Goal: Transaction & Acquisition: Purchase product/service

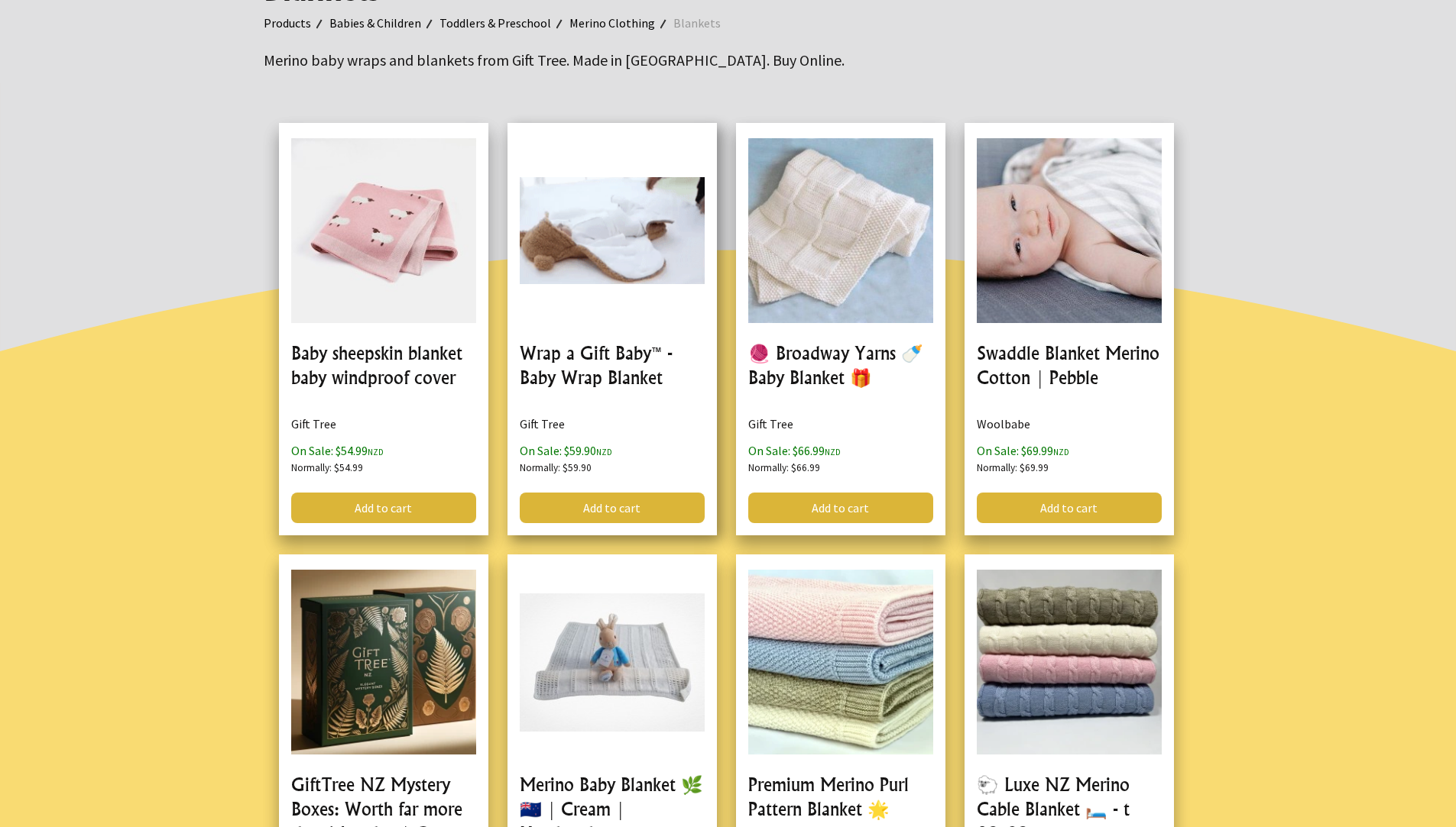
scroll to position [221, 0]
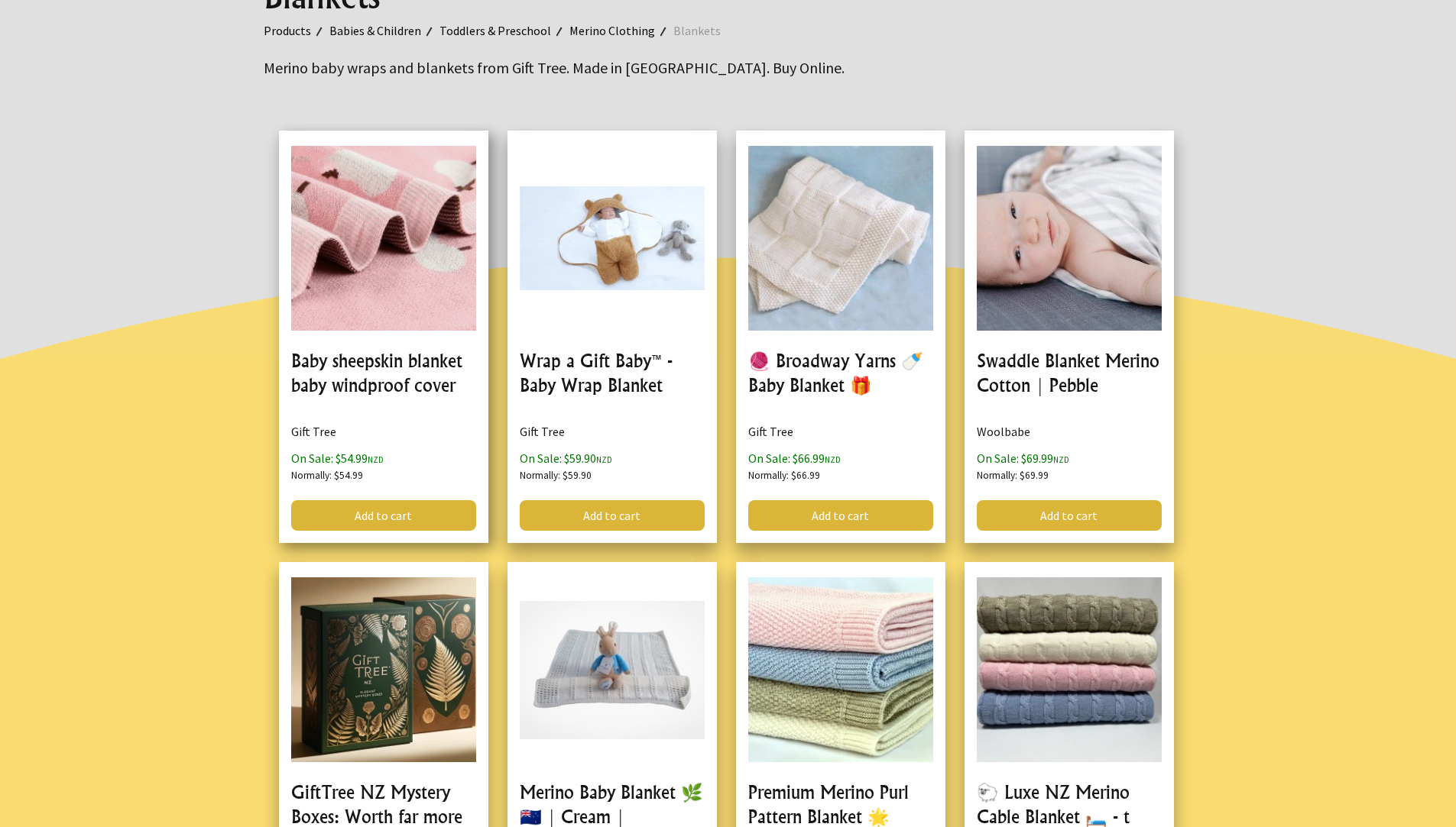
click at [441, 212] on link at bounding box center [384, 337] width 210 height 413
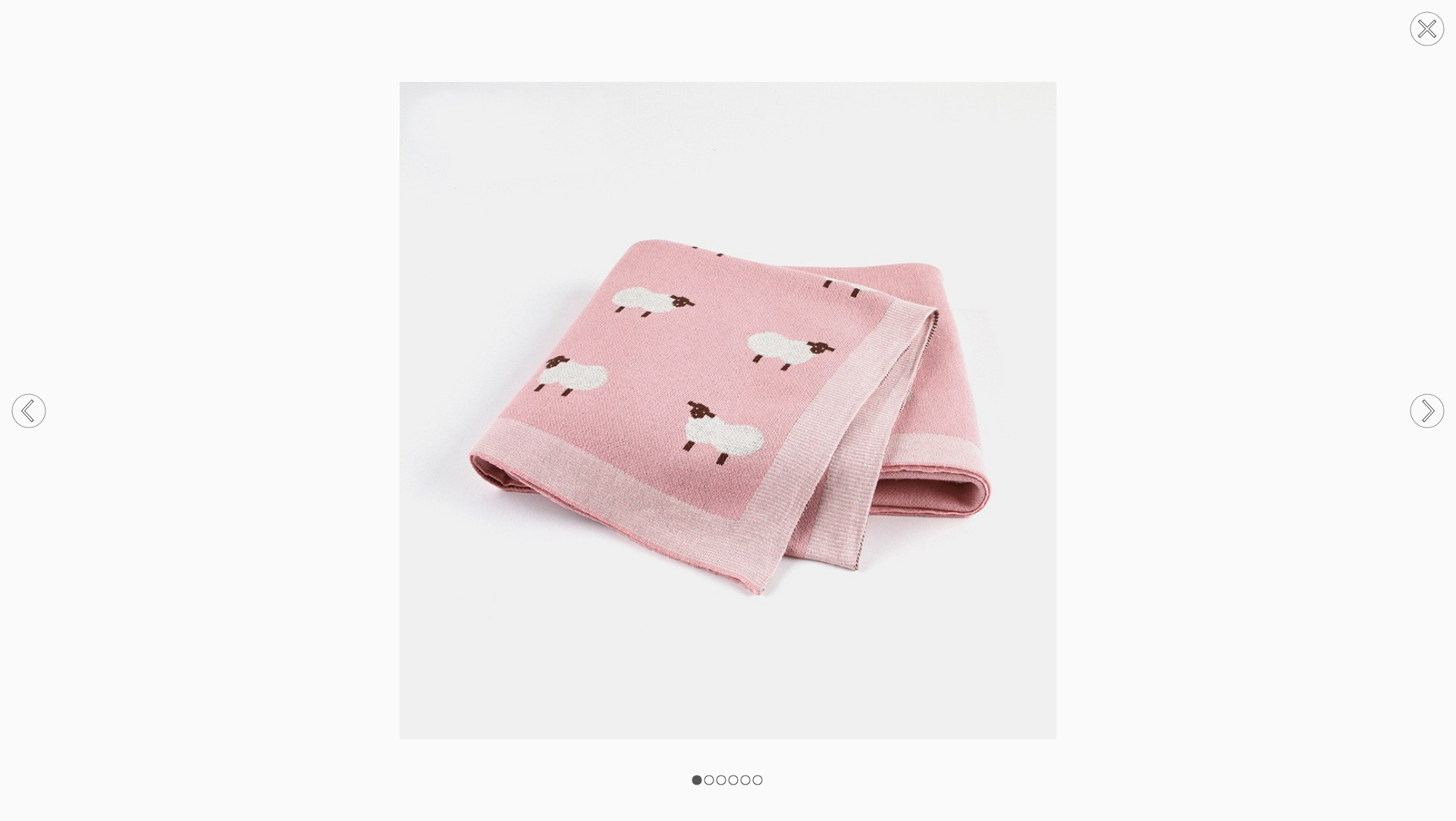
click at [1435, 415] on circle at bounding box center [1426, 410] width 33 height 33
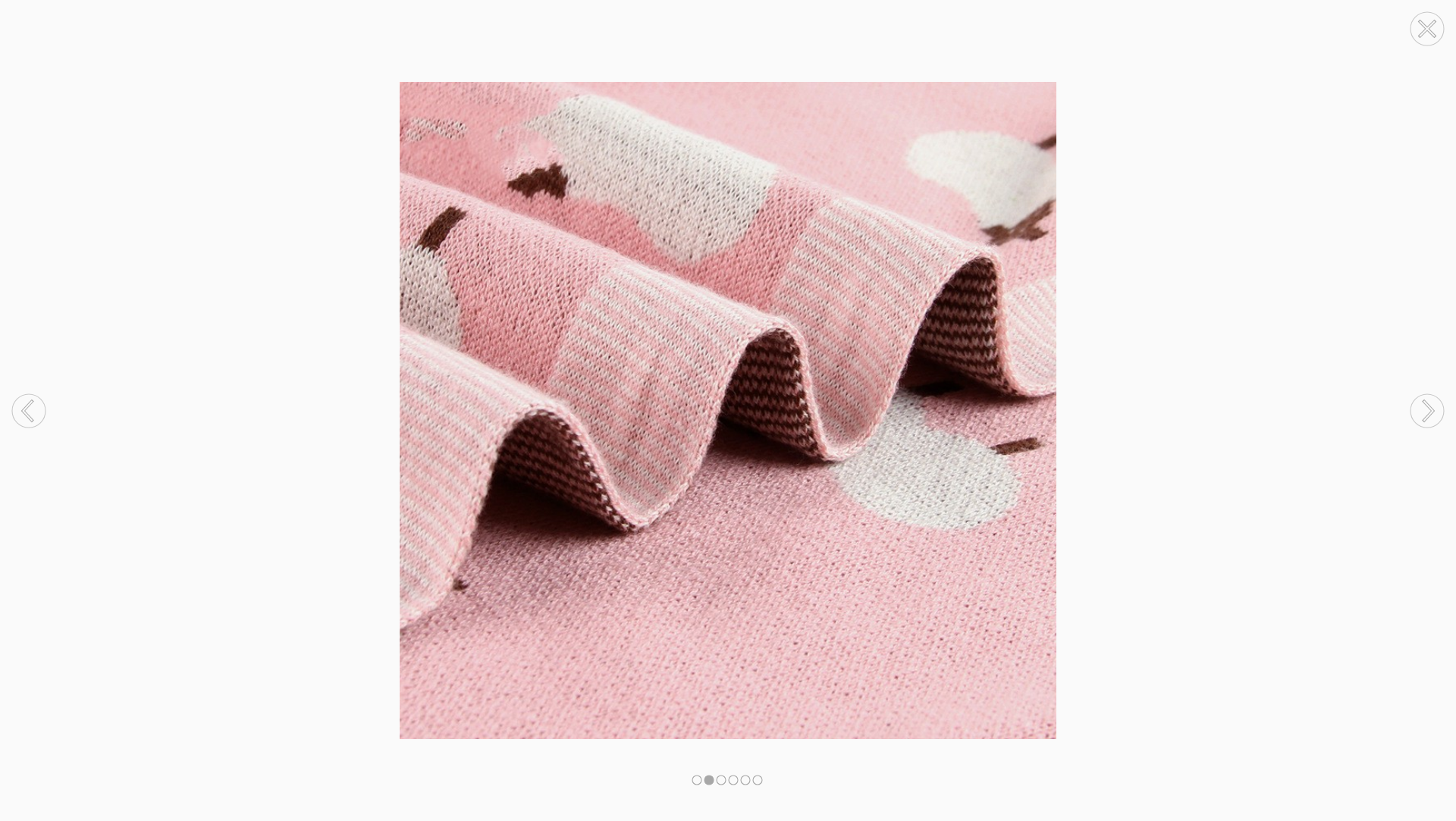
click at [1435, 415] on circle at bounding box center [1426, 410] width 33 height 33
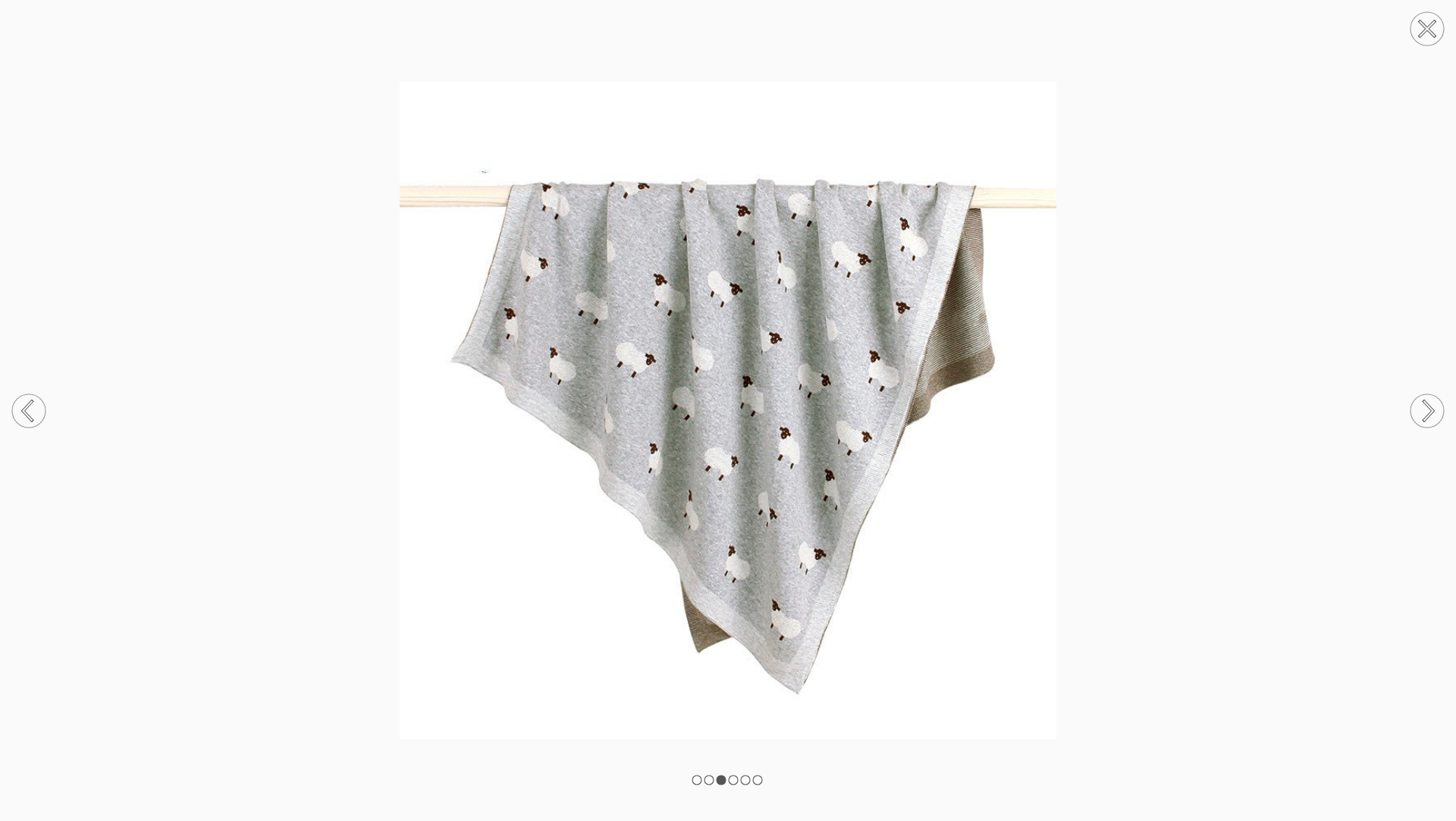
click at [1435, 414] on circle at bounding box center [1426, 410] width 33 height 33
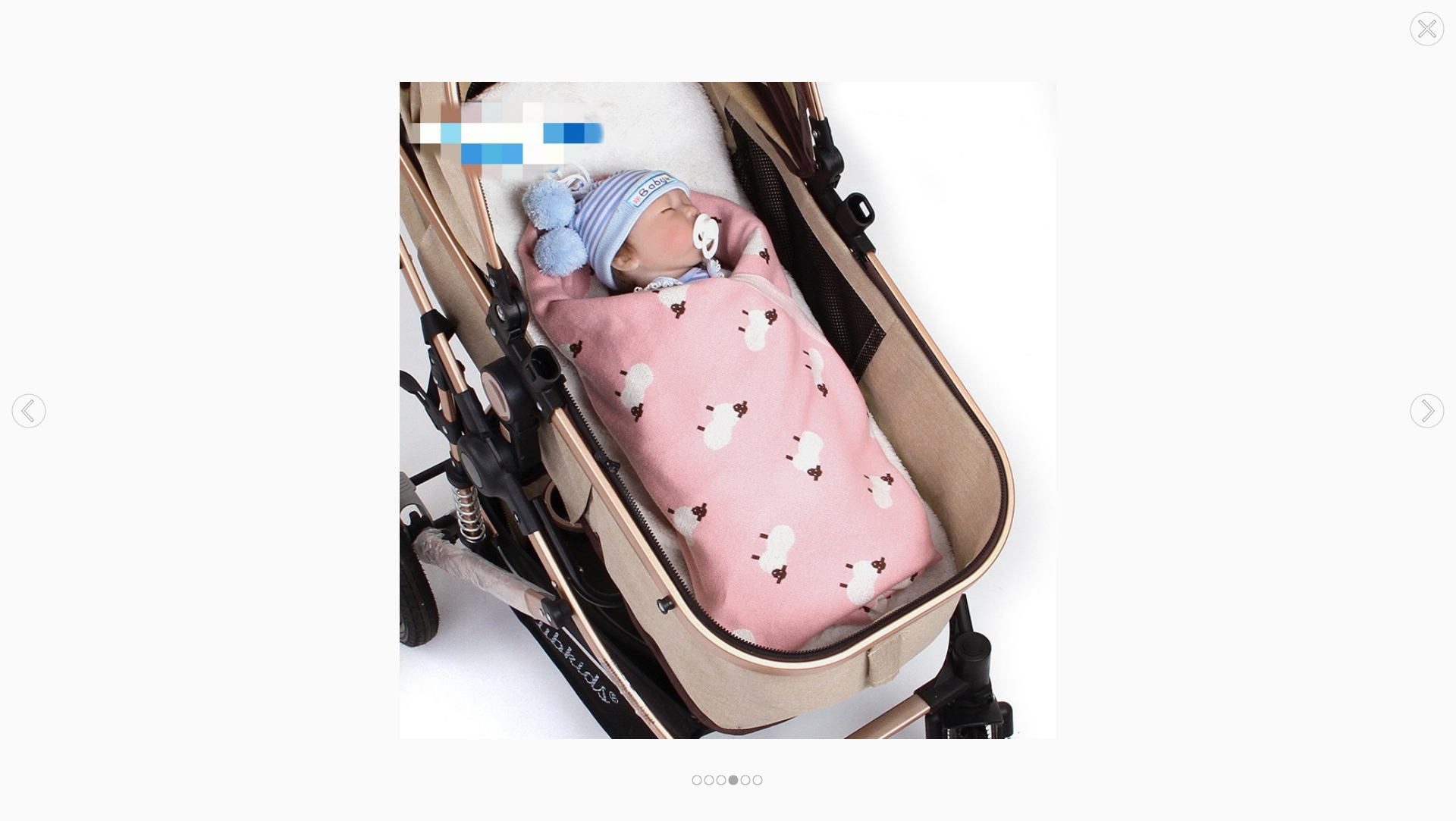
click at [1435, 414] on circle at bounding box center [1426, 410] width 33 height 33
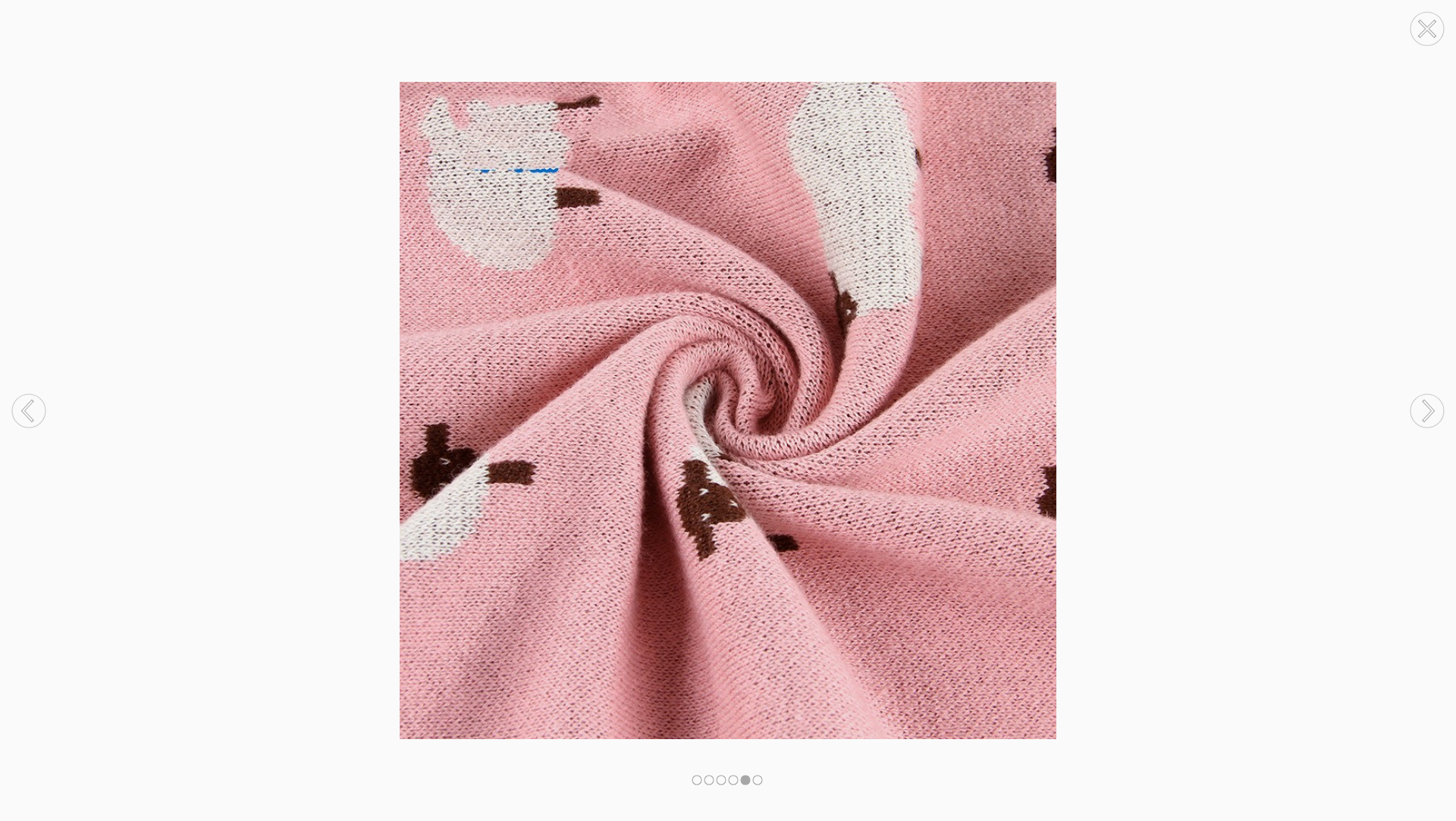
click at [1435, 414] on circle at bounding box center [1426, 410] width 33 height 33
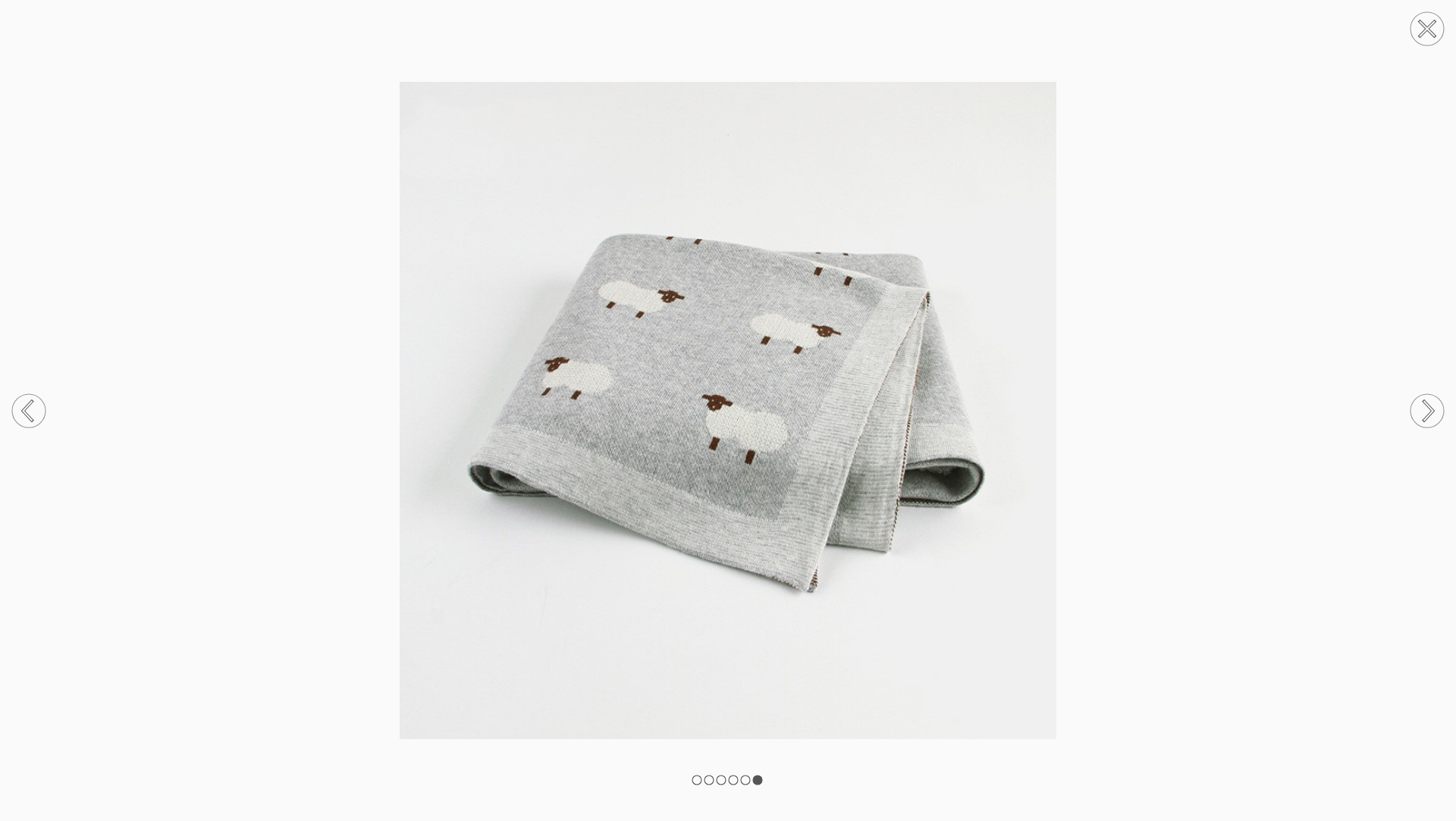
click at [1435, 414] on circle at bounding box center [1426, 410] width 33 height 33
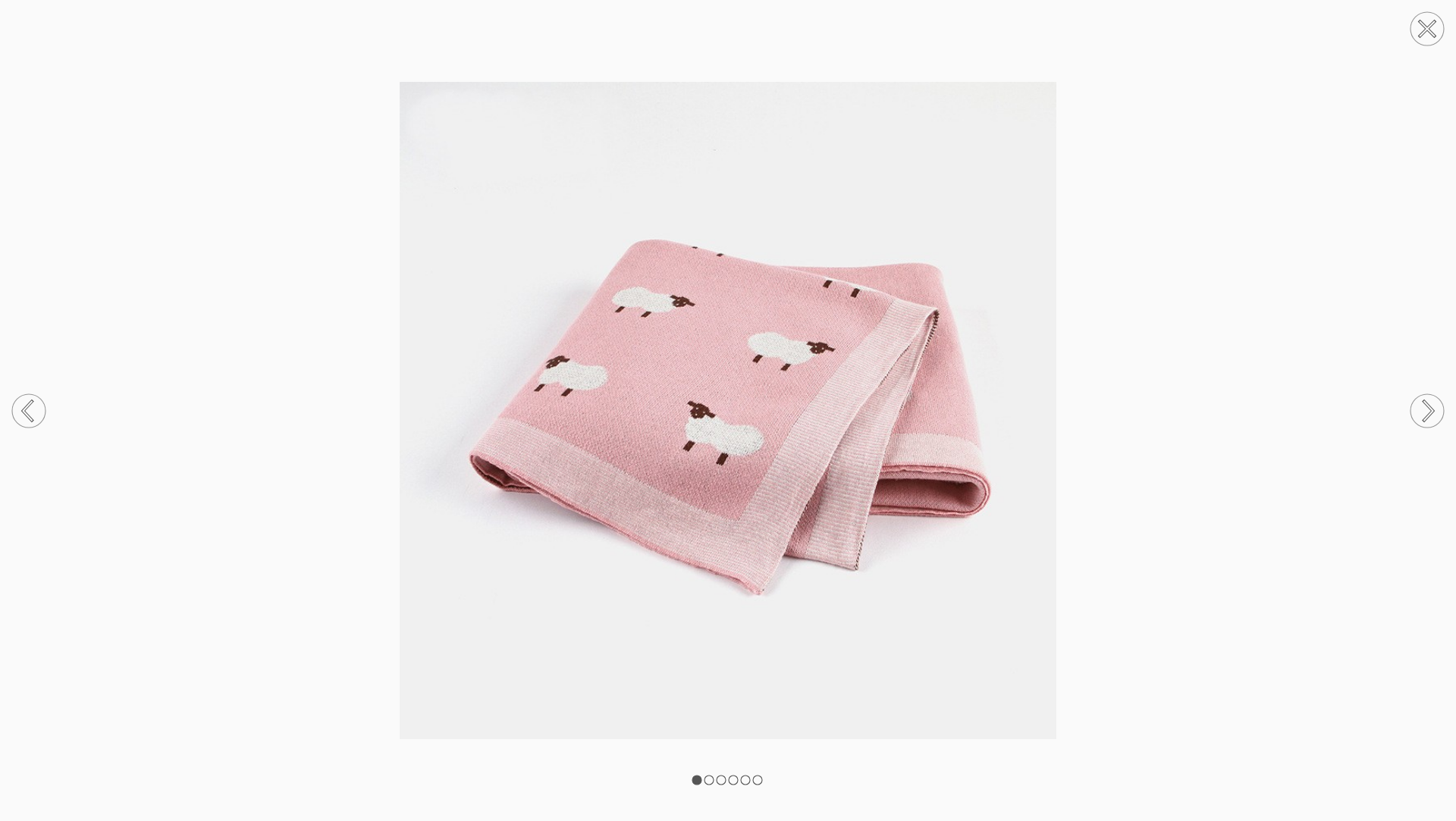
click at [1435, 414] on circle at bounding box center [1426, 410] width 33 height 33
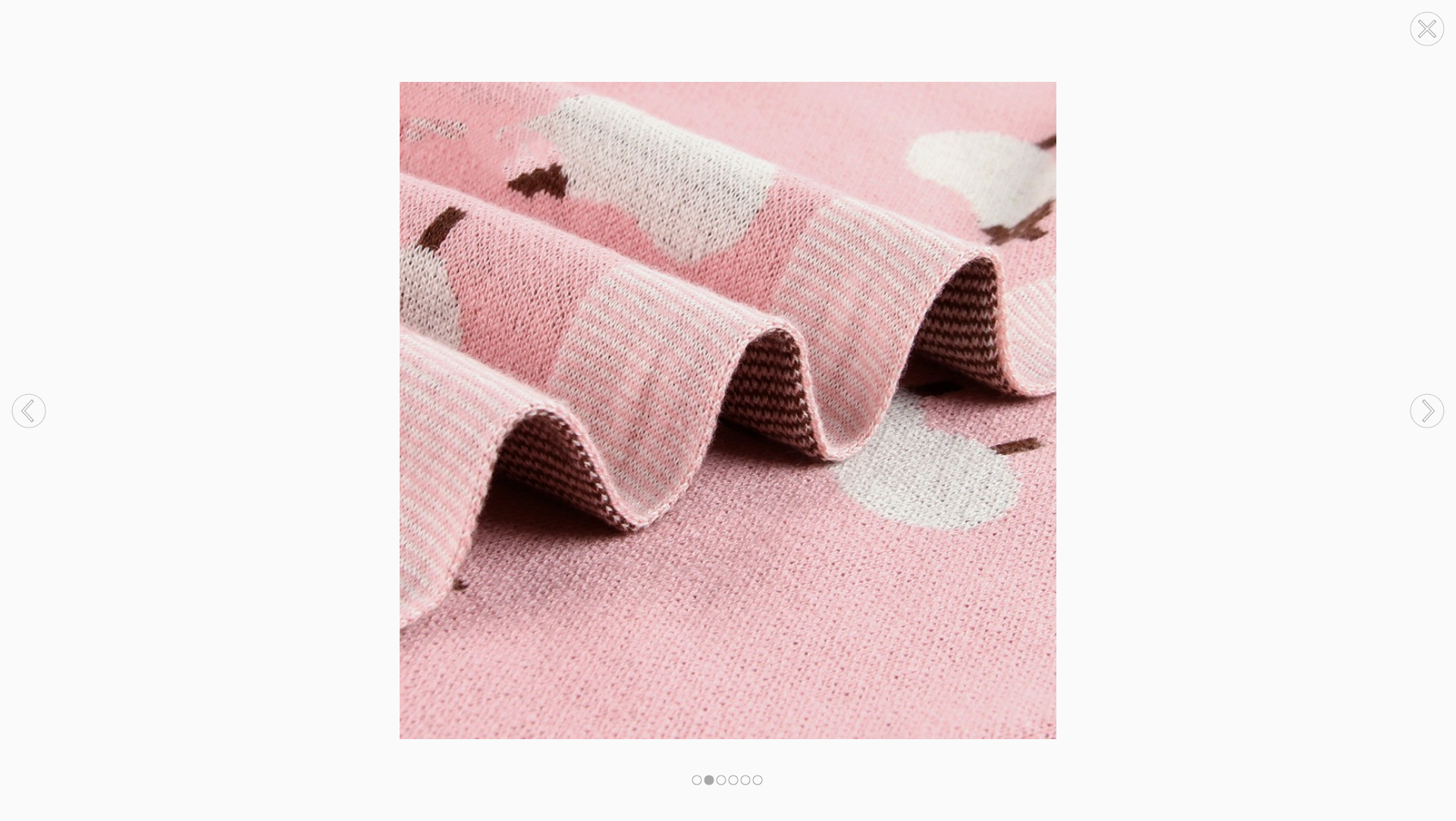
click at [1435, 414] on circle at bounding box center [1426, 410] width 33 height 33
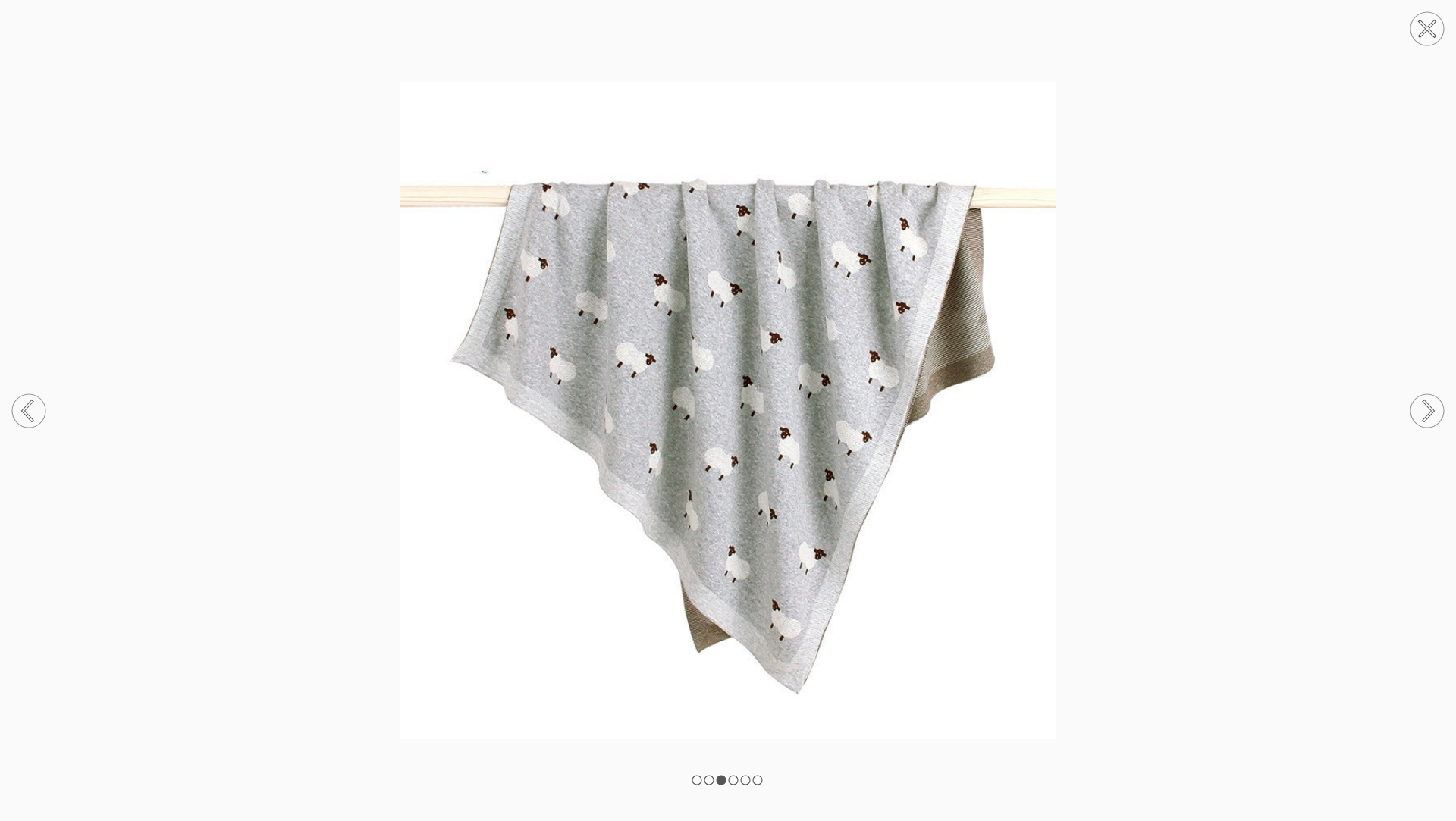
click at [1435, 414] on circle at bounding box center [1426, 410] width 33 height 33
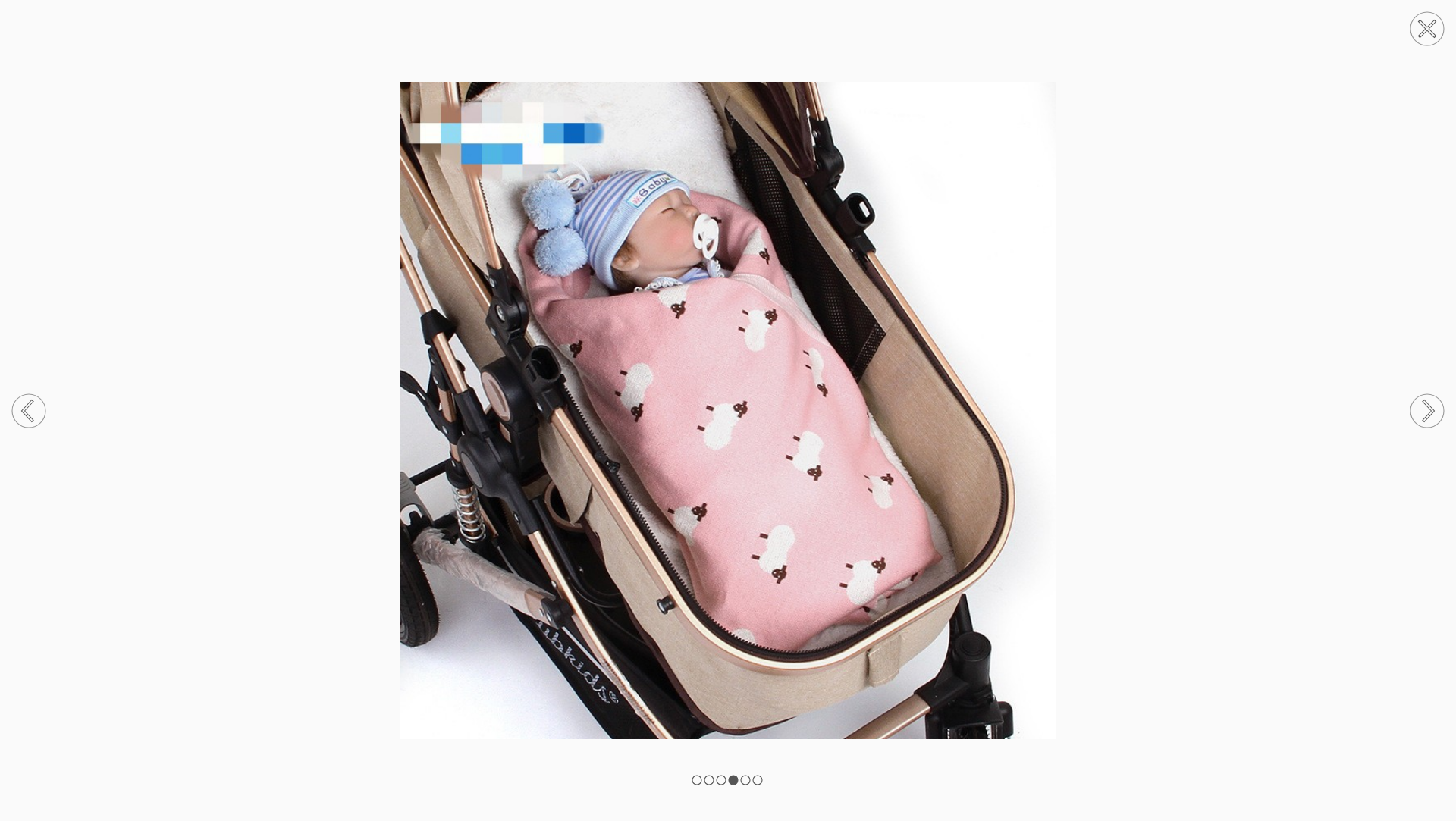
click at [1426, 31] on icon at bounding box center [1427, 29] width 15 height 15
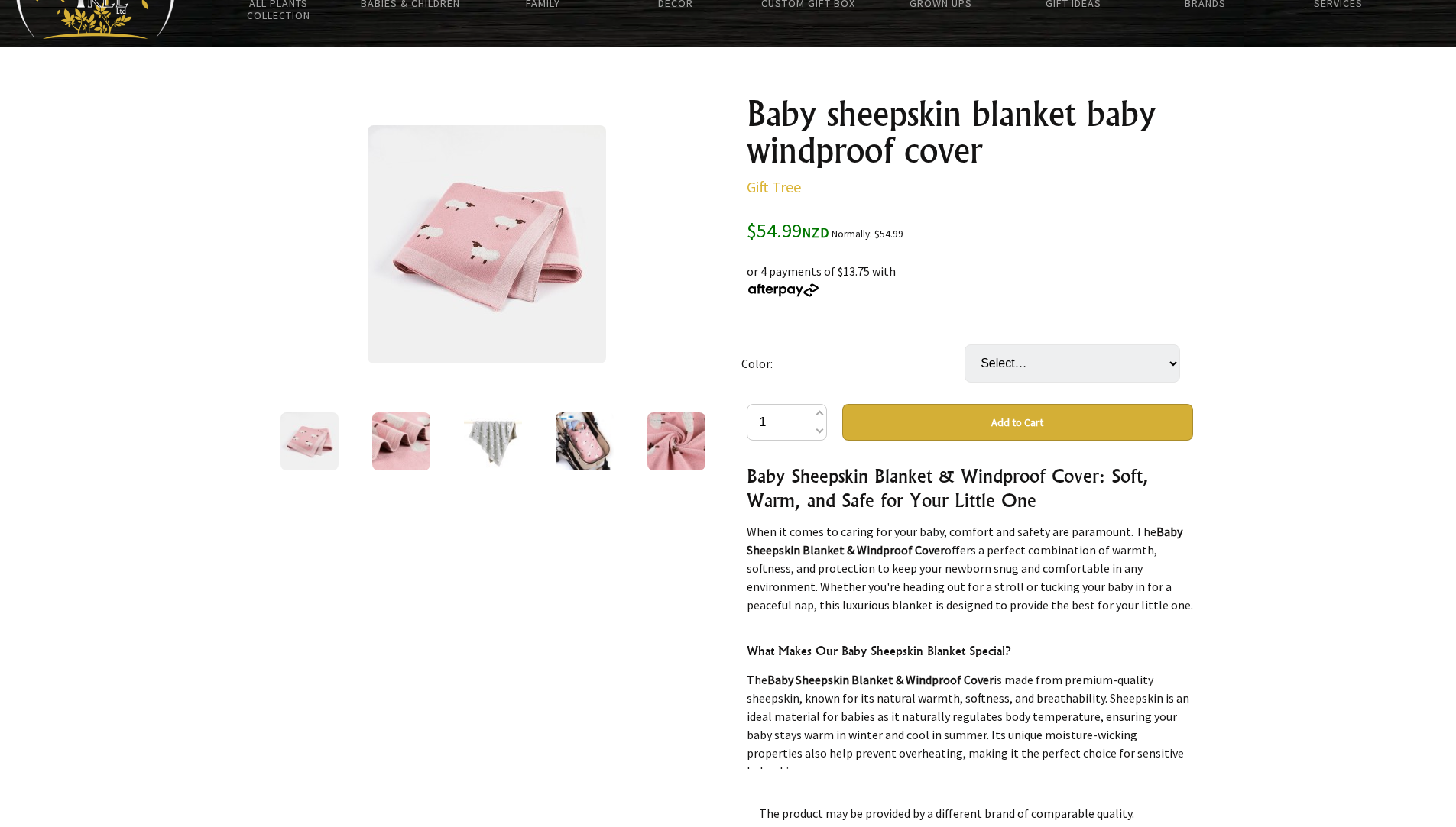
scroll to position [119, 0]
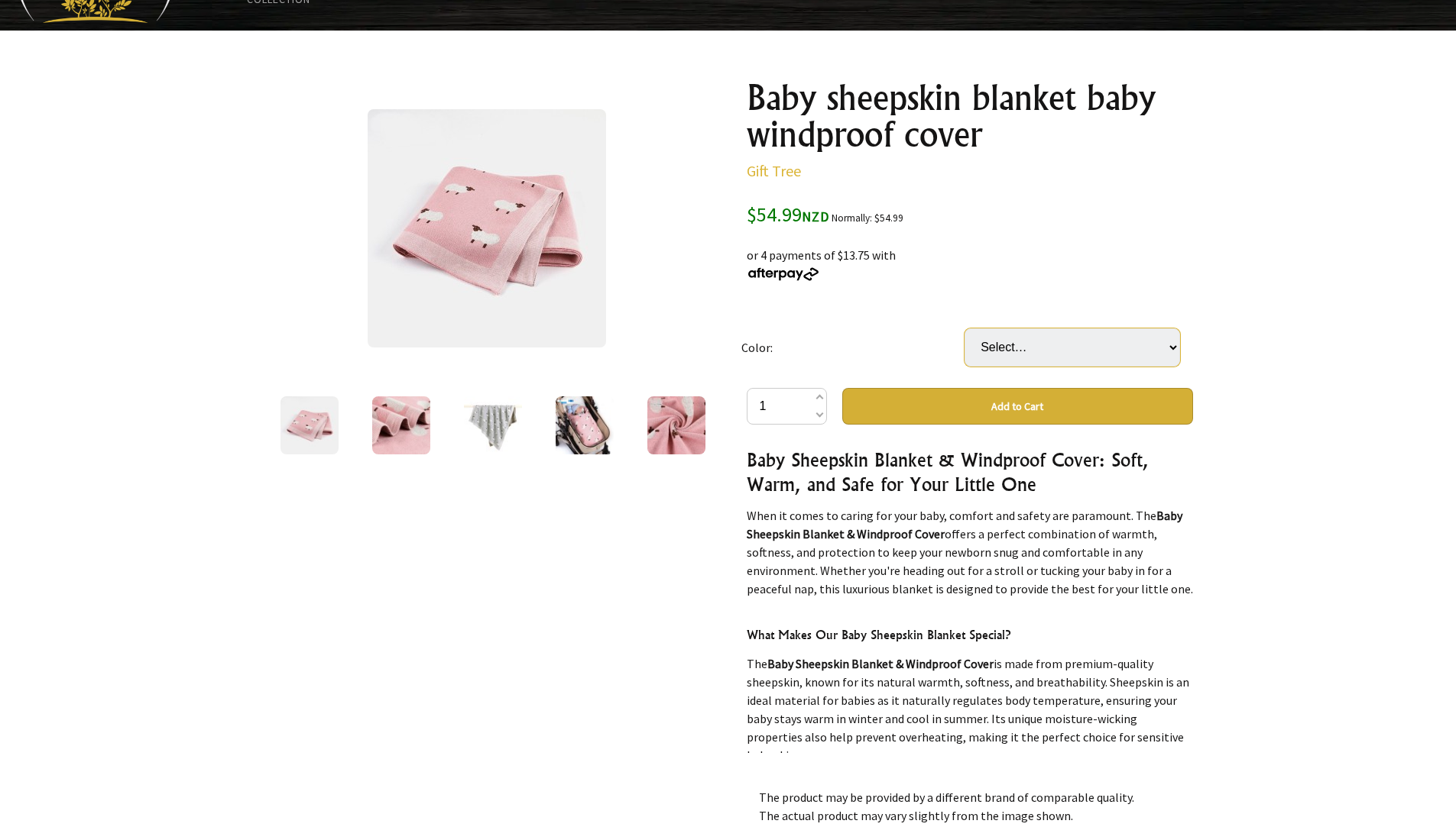
click at [1171, 349] on select "Select… Pink Grey" at bounding box center [1072, 347] width 216 height 38
select select "Grey"
click at [964, 328] on select "Select… Pink Grey" at bounding box center [1072, 347] width 216 height 38
click at [1134, 356] on select "Select… Pink Grey" at bounding box center [1072, 347] width 216 height 38
select select "Pink"
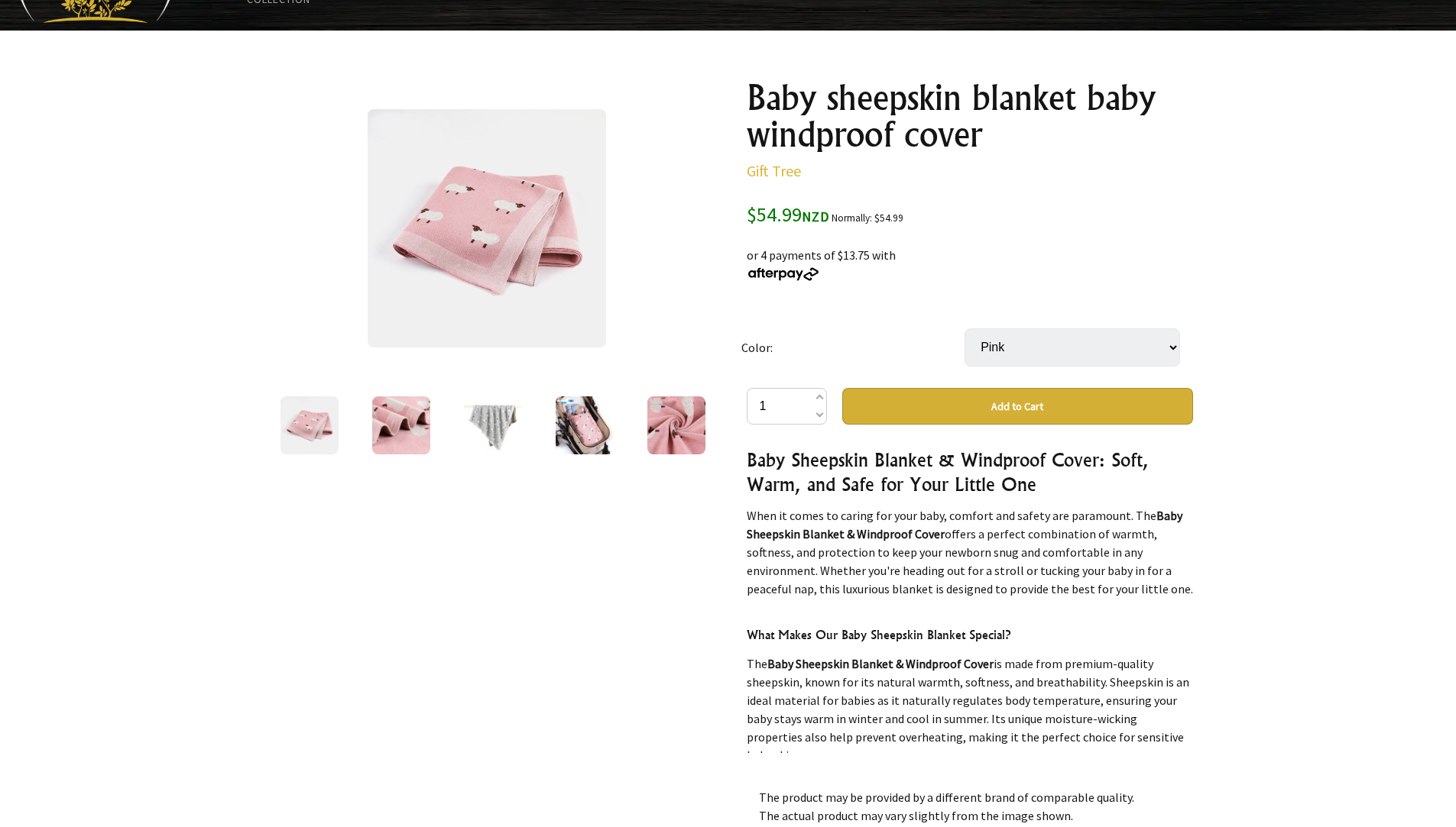
click at [964, 328] on select "Select… Pink Grey" at bounding box center [1072, 347] width 216 height 38
click at [485, 429] on img at bounding box center [493, 425] width 58 height 58
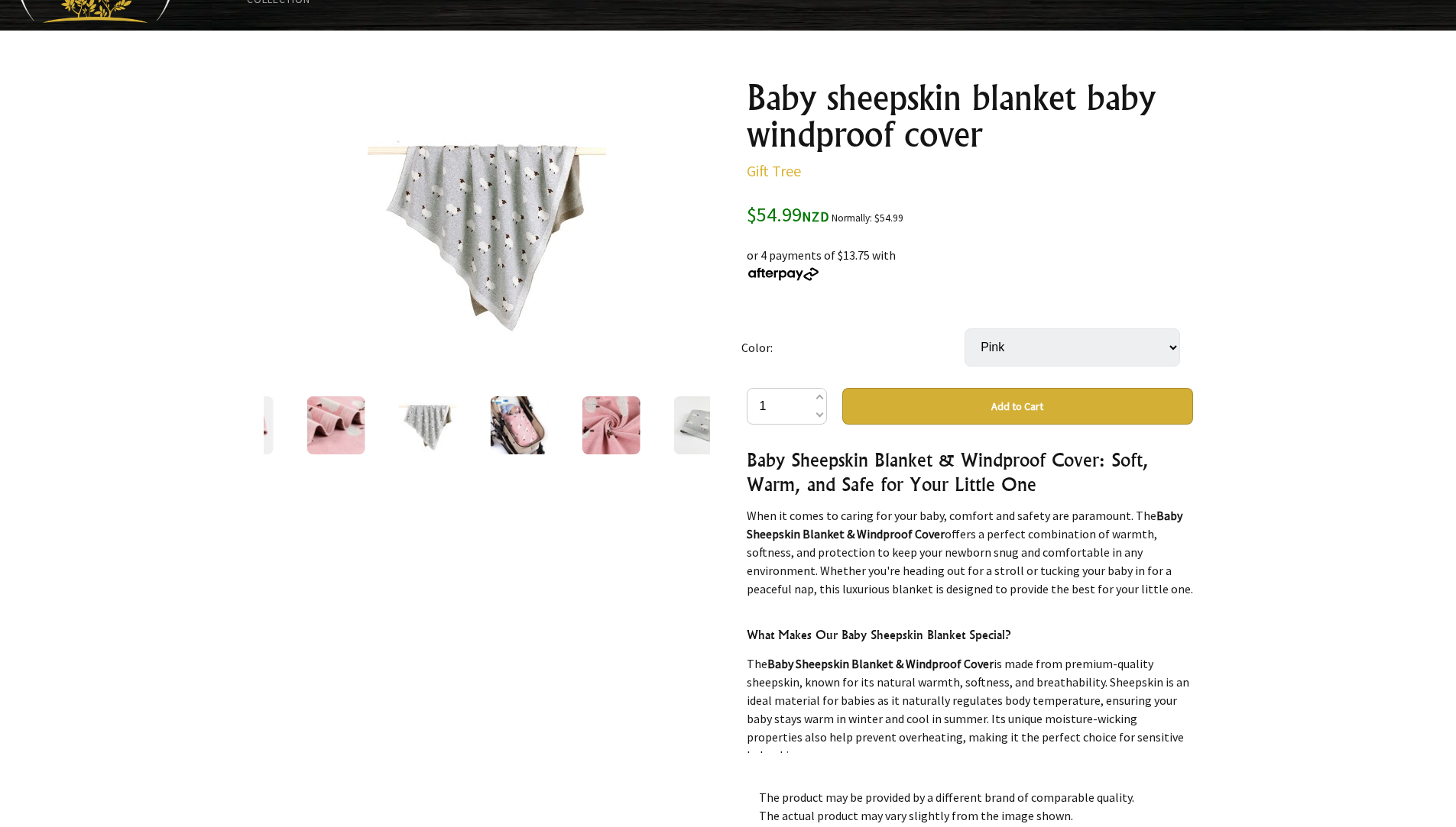
click at [597, 429] on img at bounding box center [610, 425] width 58 height 58
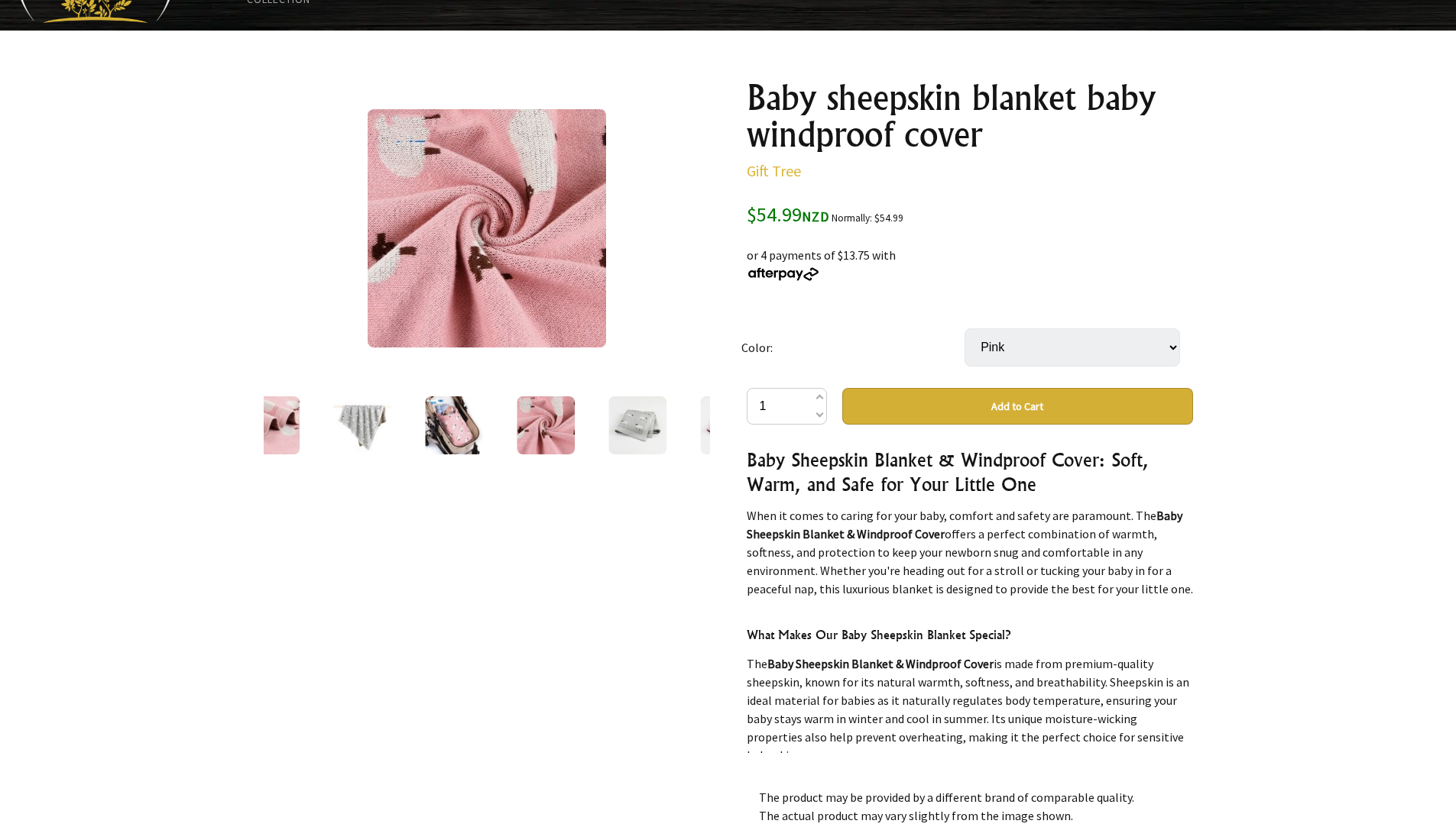
click at [352, 428] on img at bounding box center [362, 425] width 58 height 58
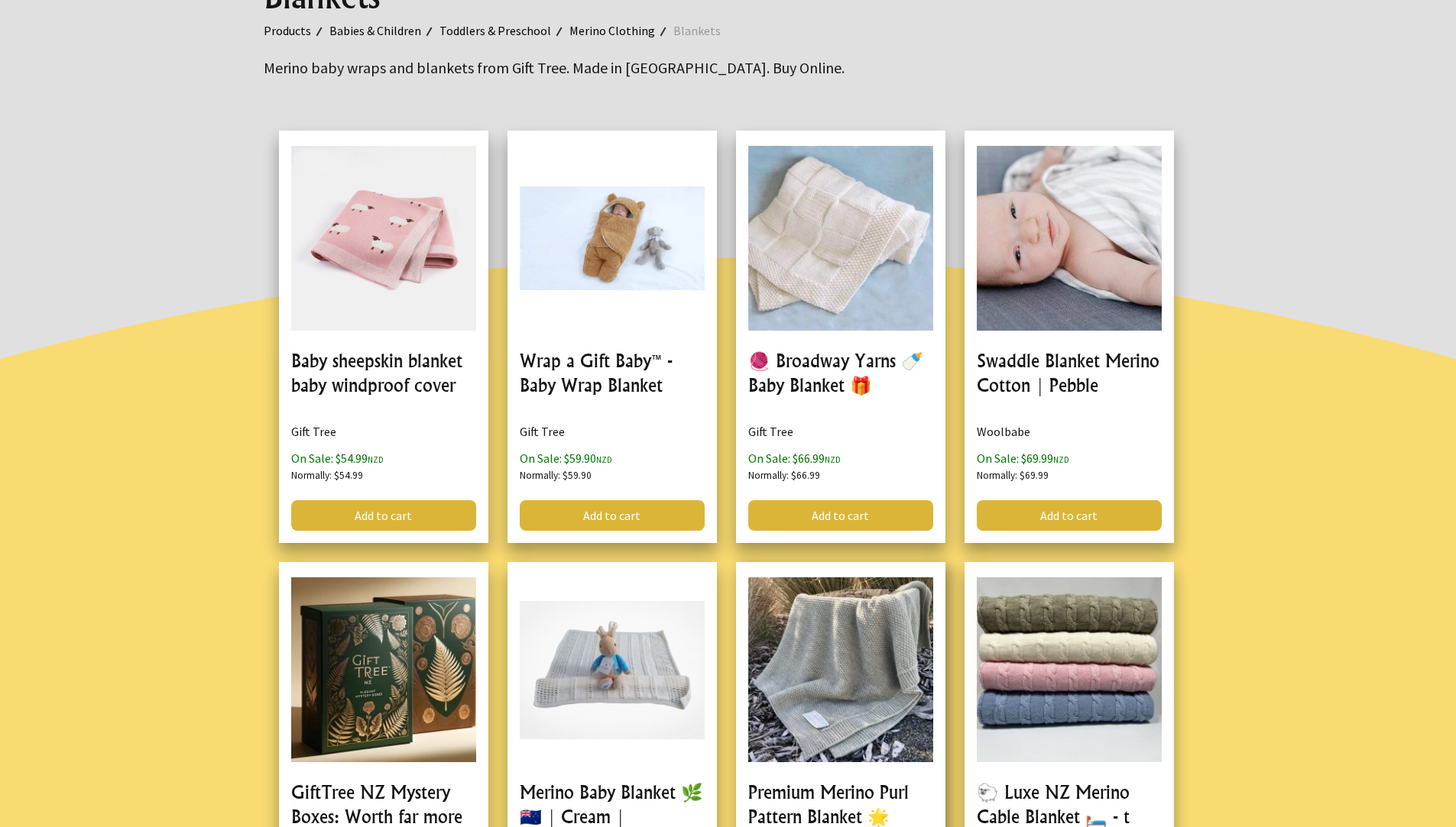
click at [864, 700] on link at bounding box center [841, 780] width 210 height 437
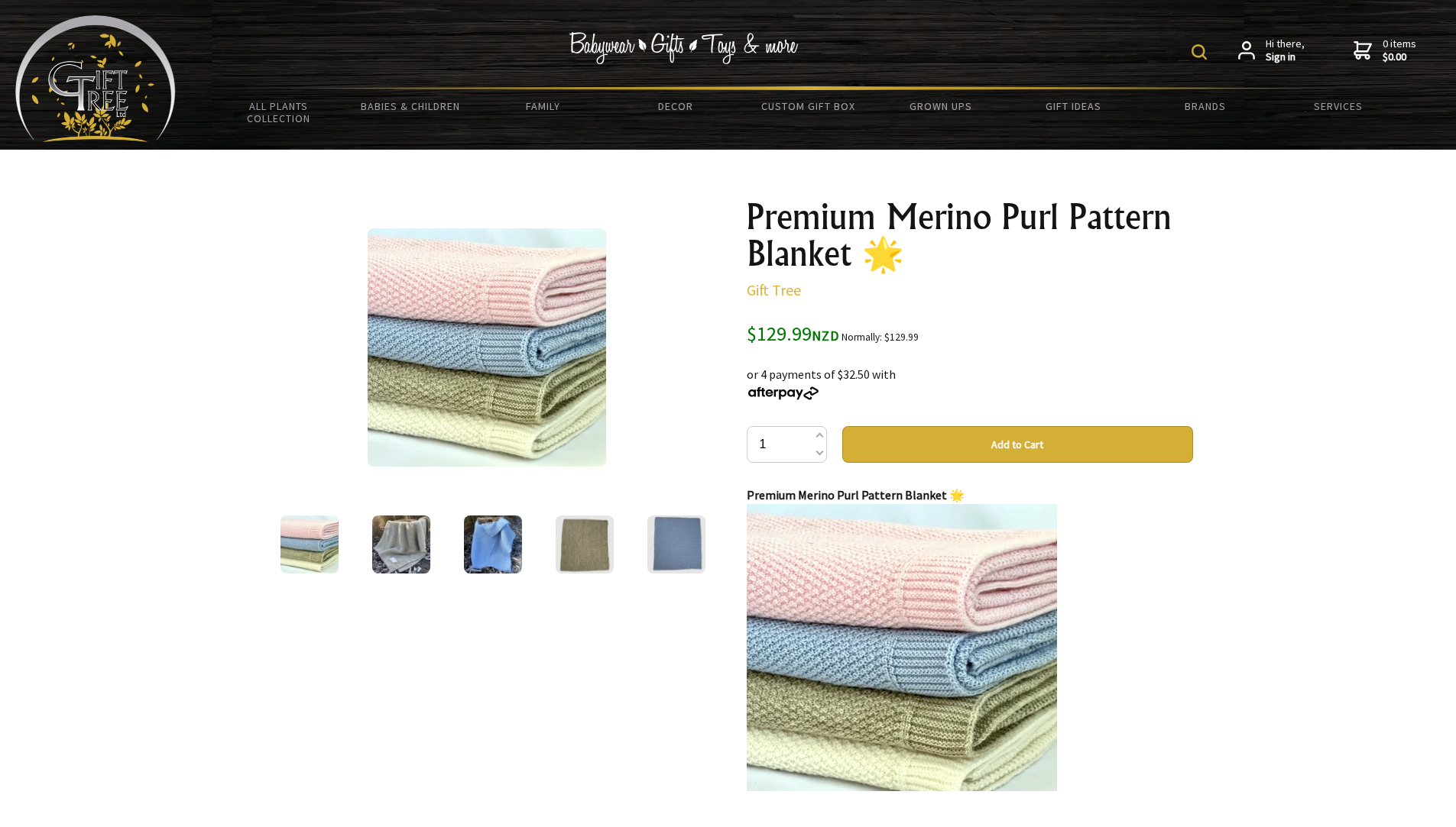
scroll to position [724, 0]
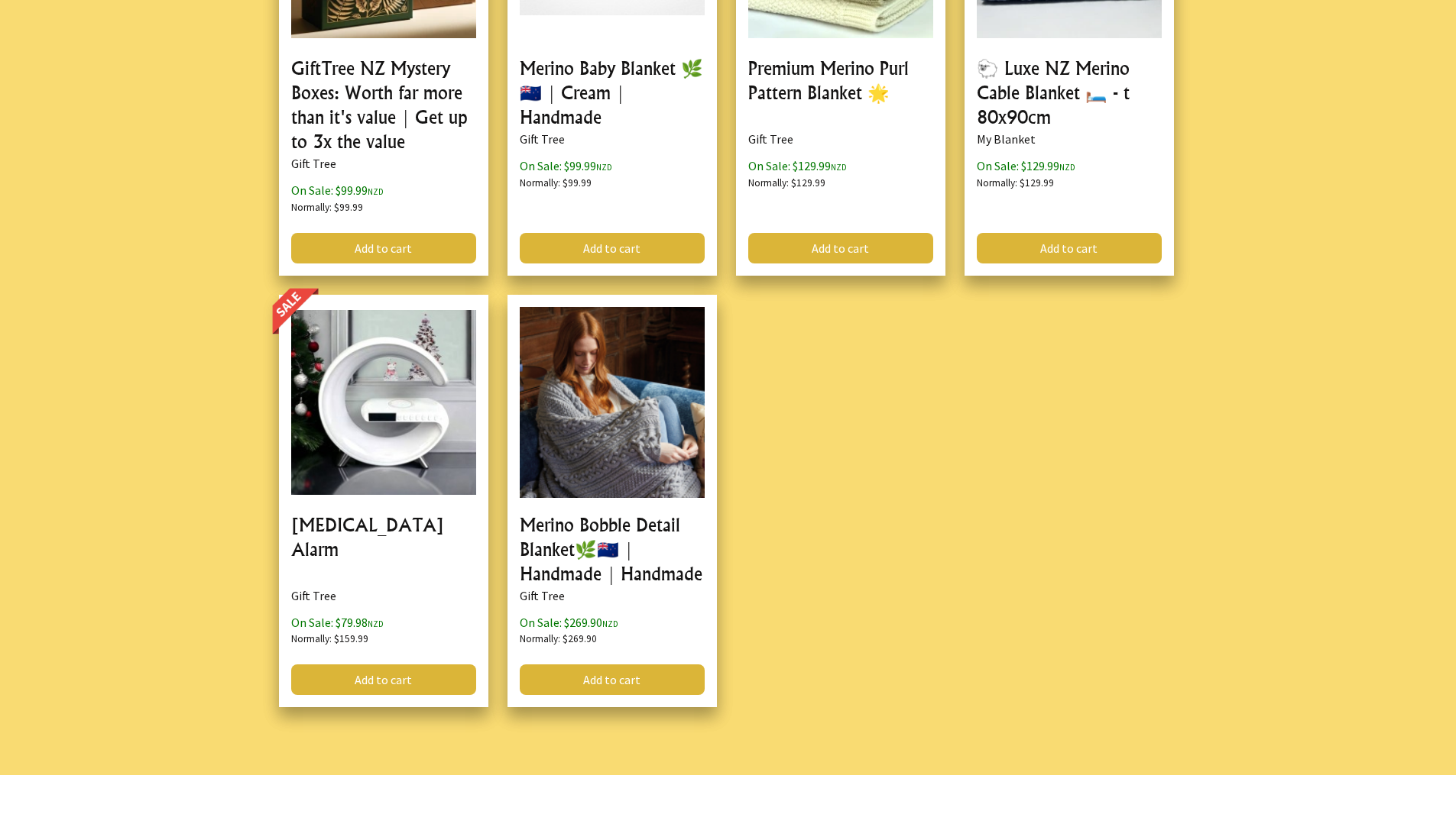
scroll to position [221, 0]
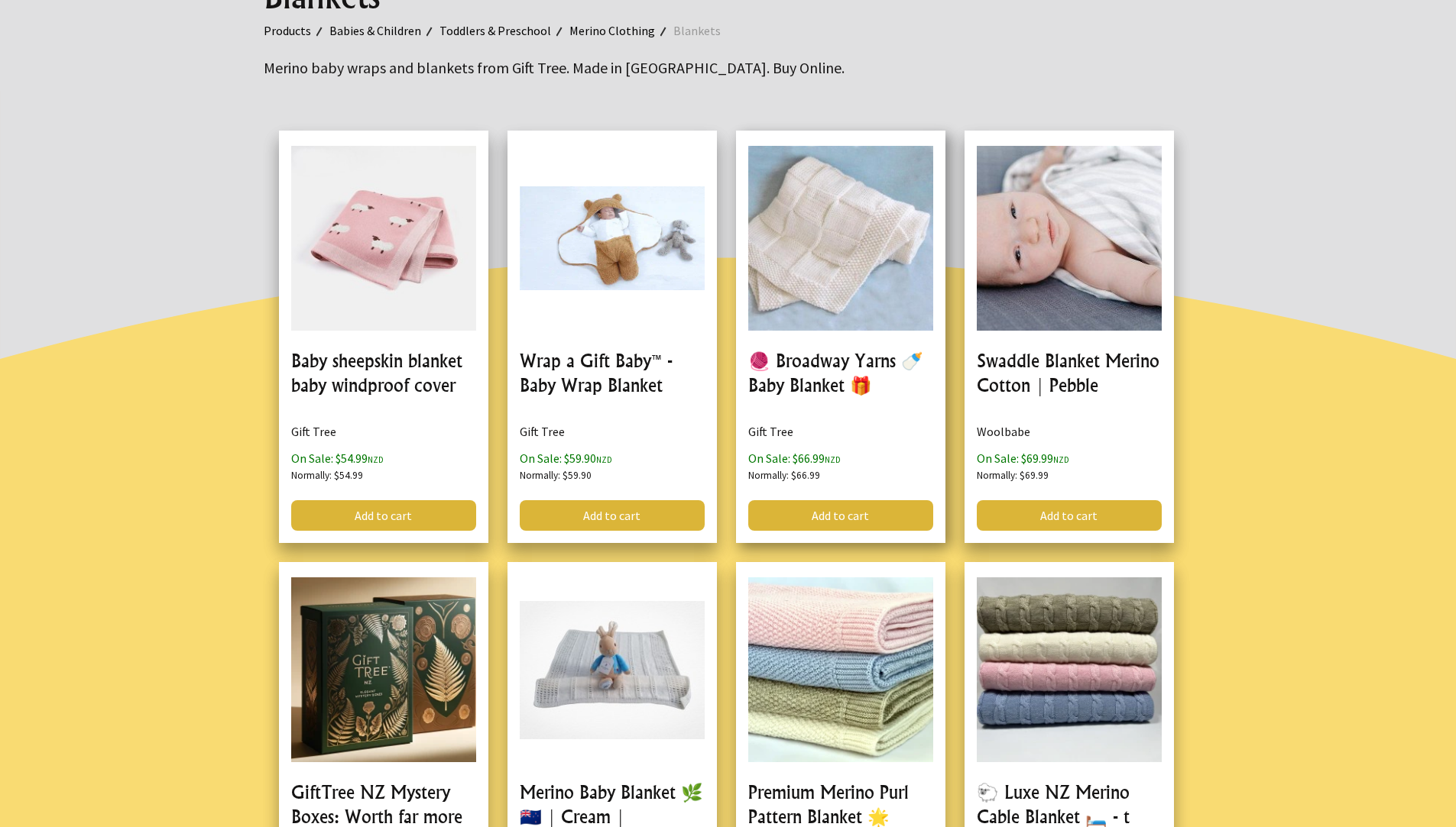
click at [867, 270] on link at bounding box center [841, 337] width 210 height 413
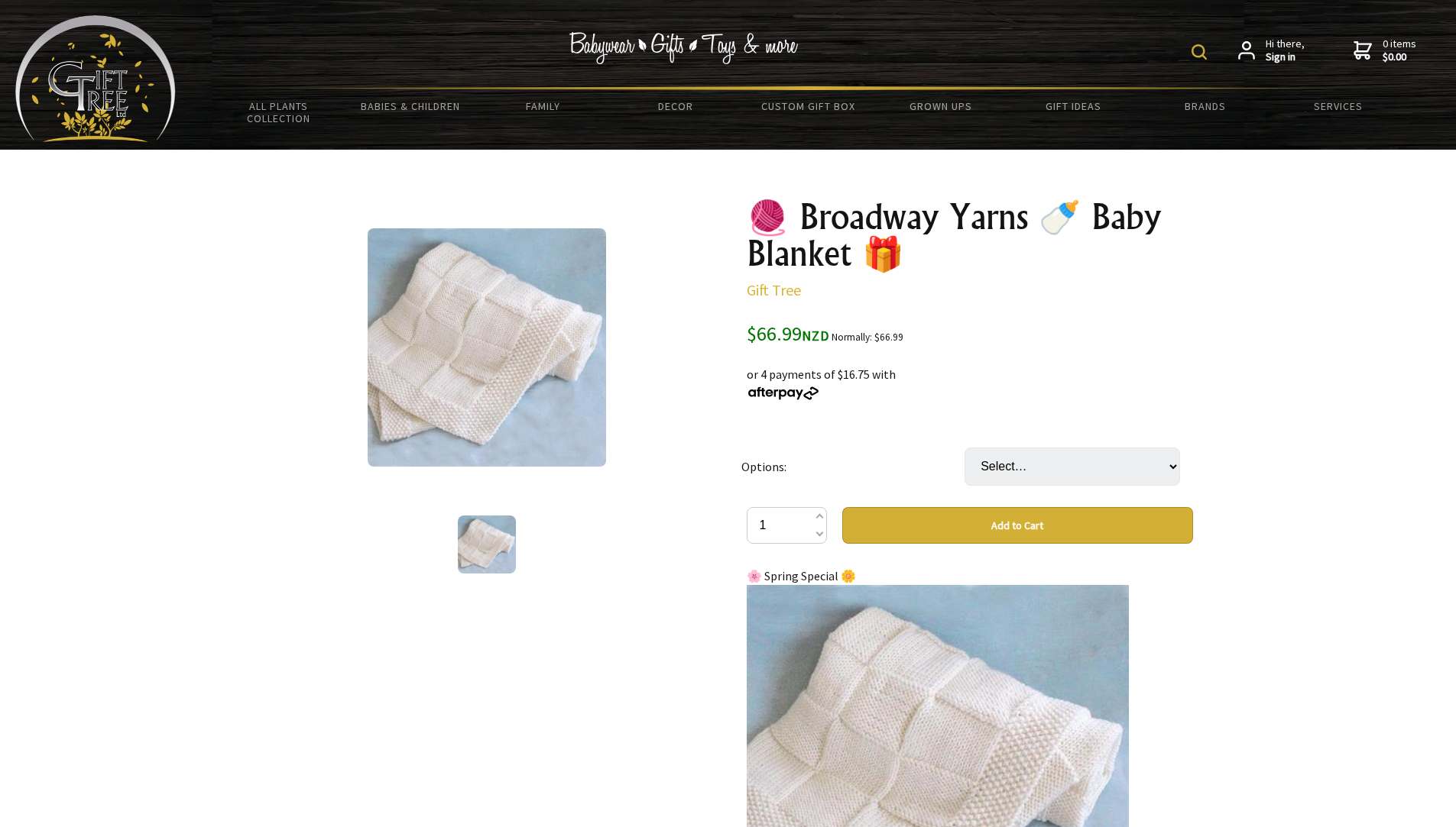
scroll to position [724, 0]
